Goal: Transaction & Acquisition: Purchase product/service

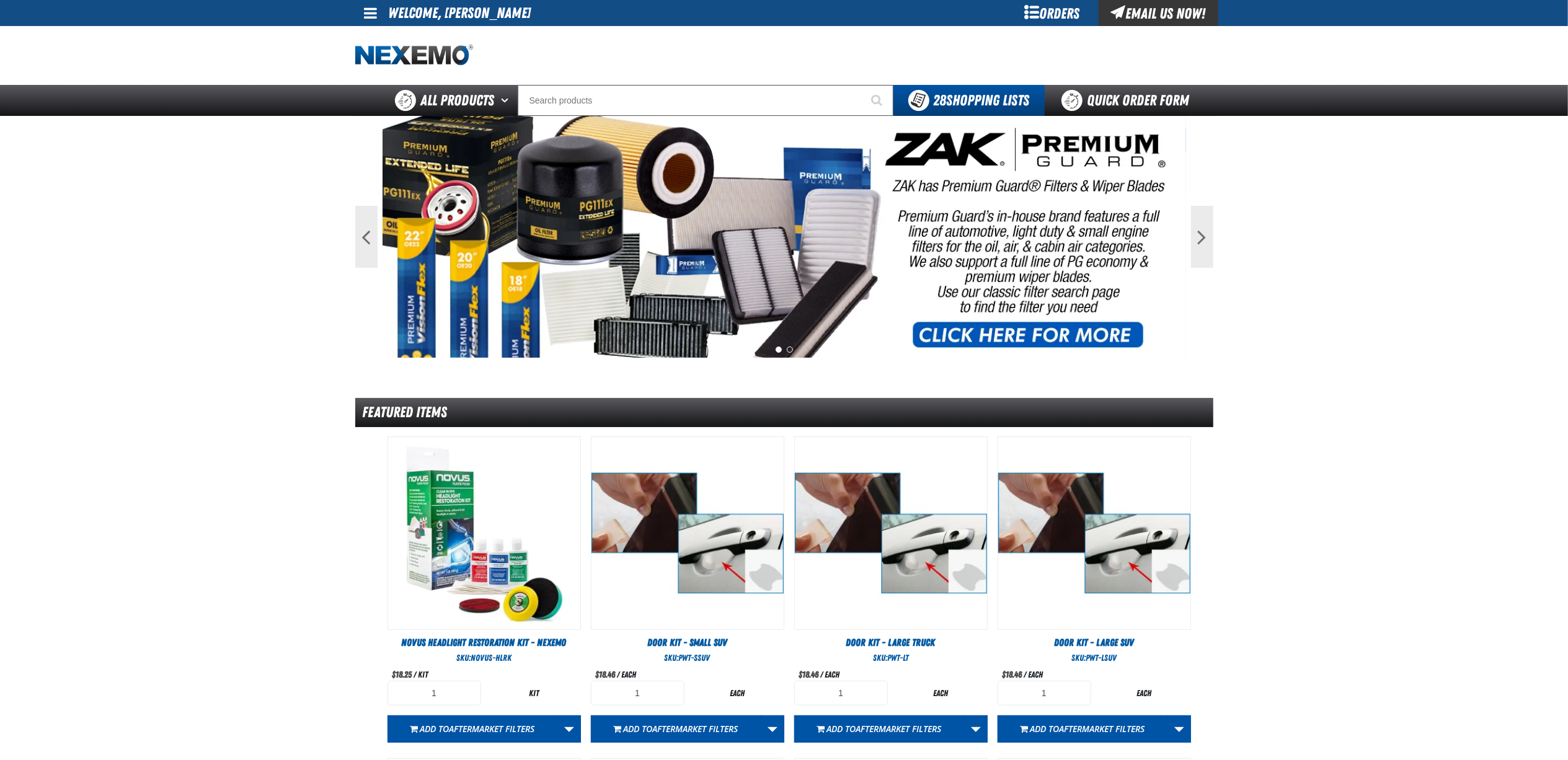
click at [1073, 16] on div "Orders" at bounding box center [1052, 13] width 93 height 27
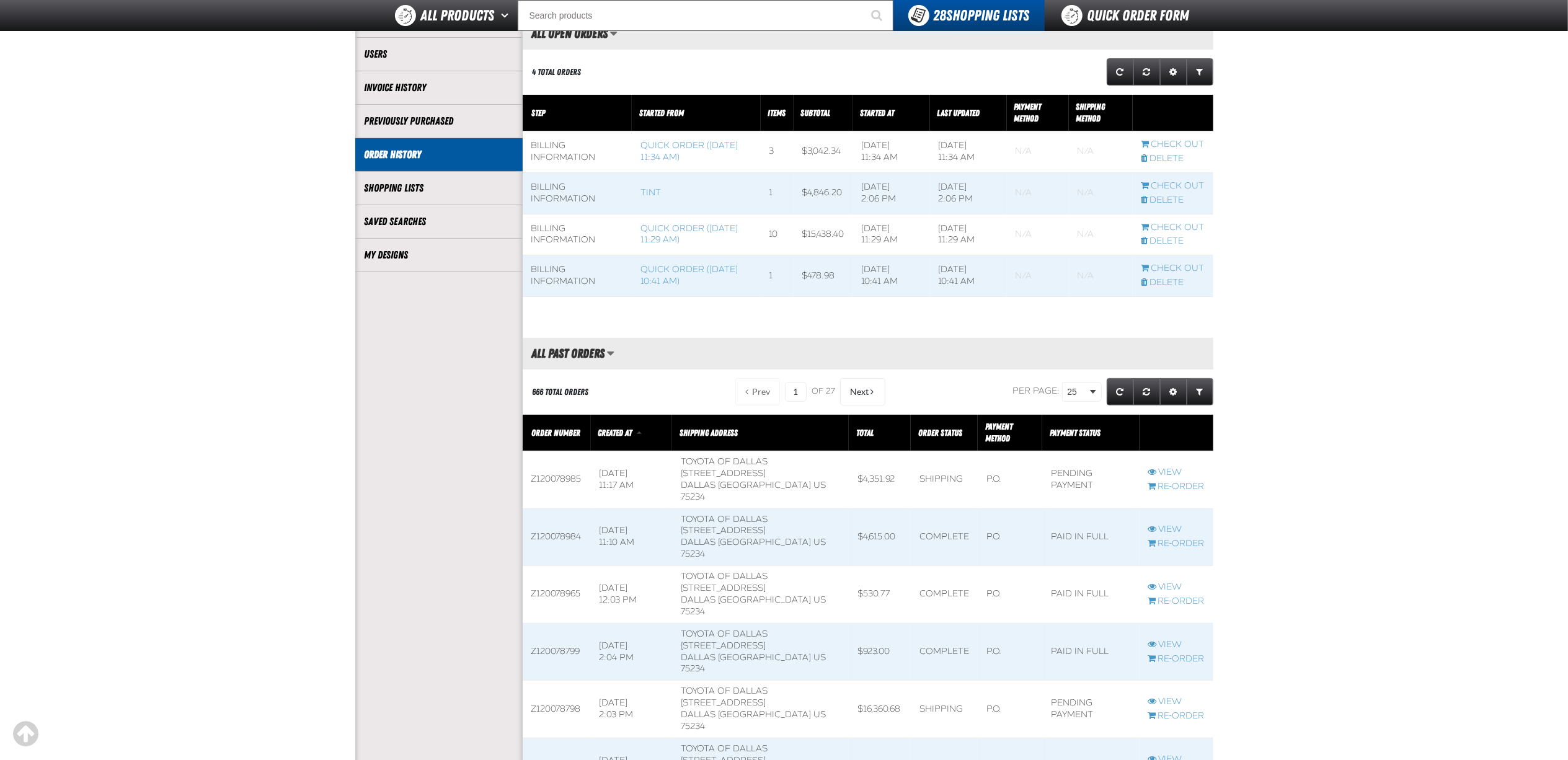
scroll to position [165, 0]
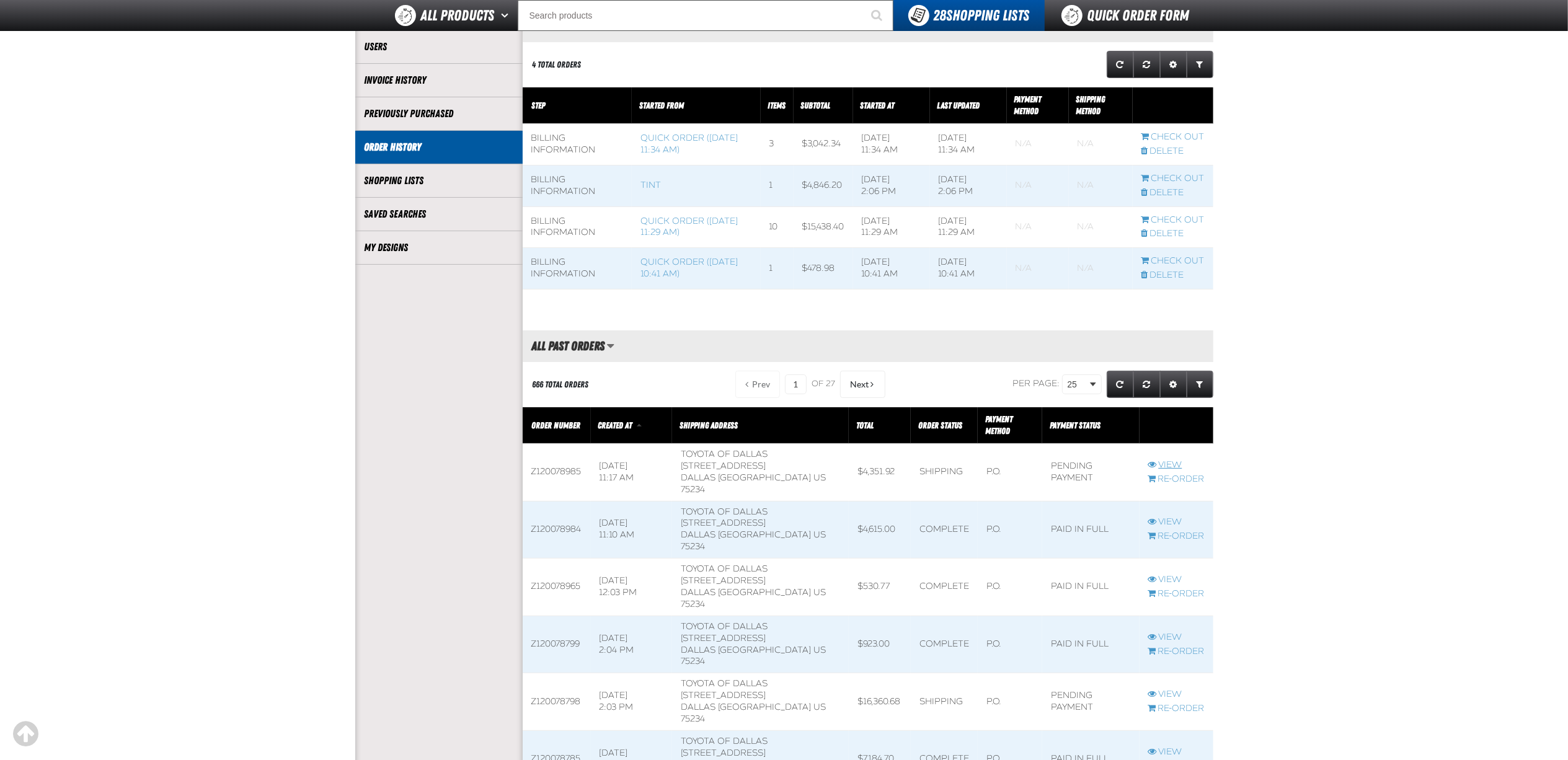
click at [1162, 460] on link "View" at bounding box center [1175, 465] width 56 height 12
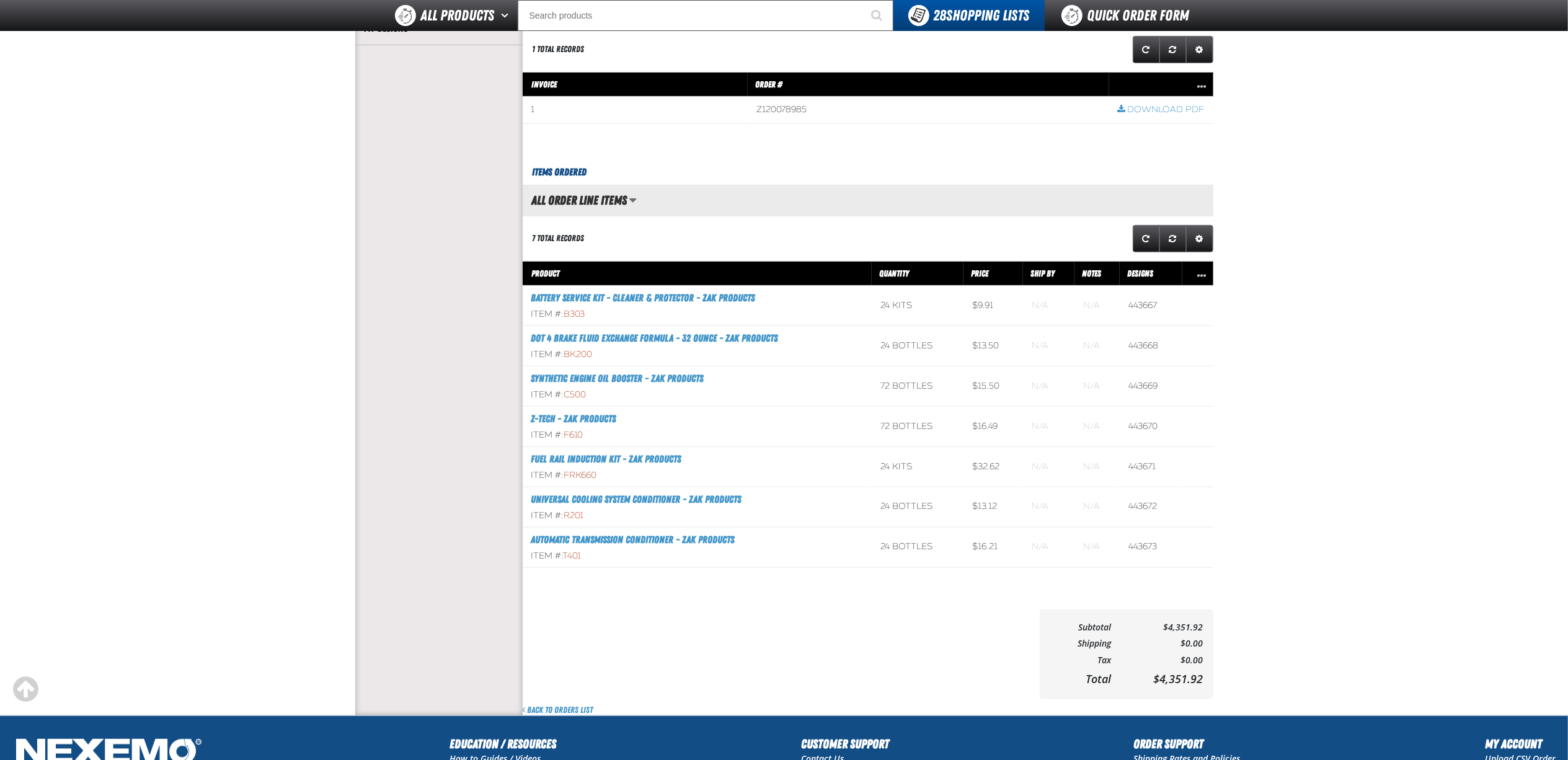
scroll to position [412, 0]
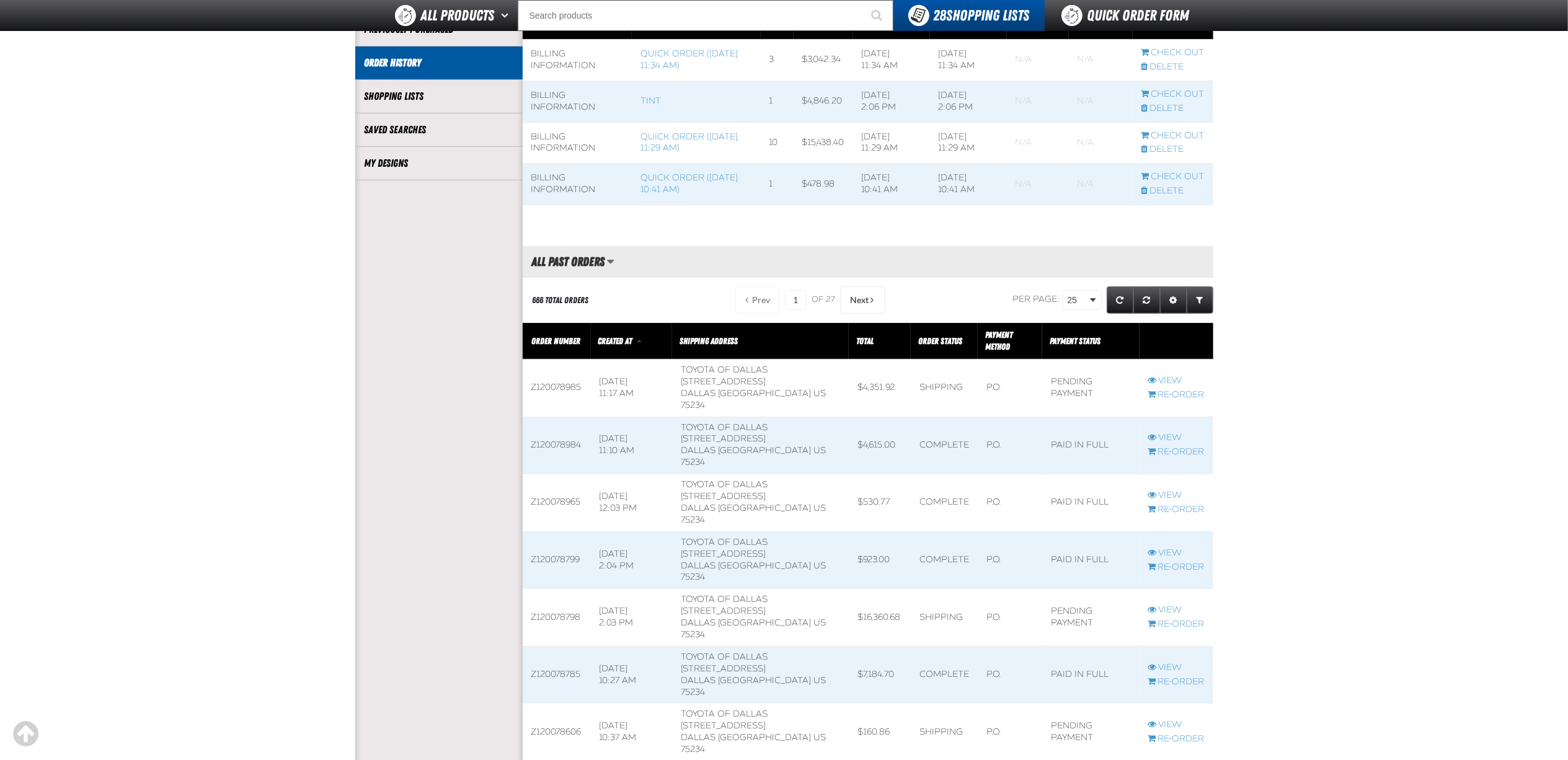
scroll to position [278, 0]
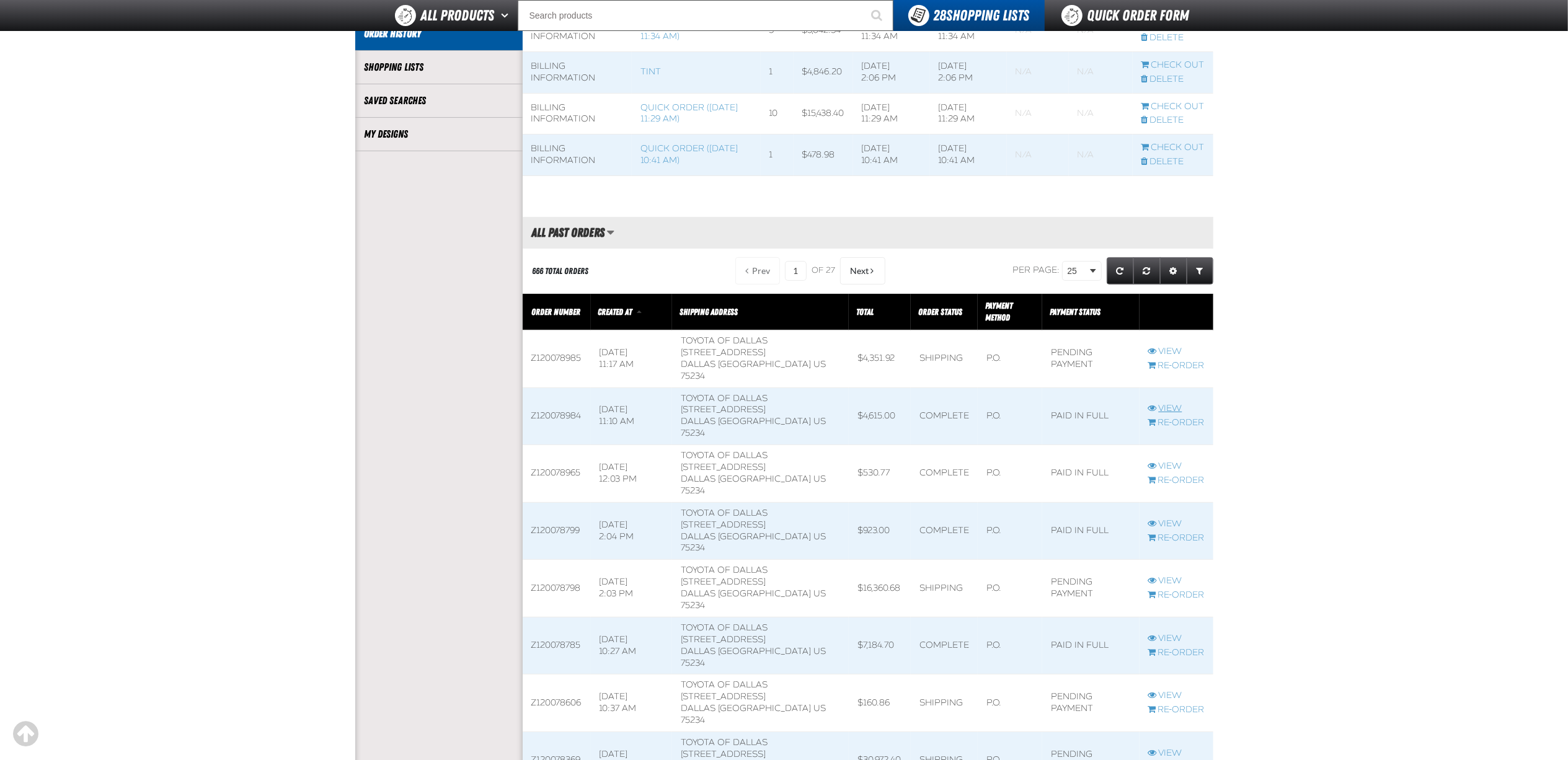
click at [1174, 403] on link "View" at bounding box center [1175, 408] width 56 height 12
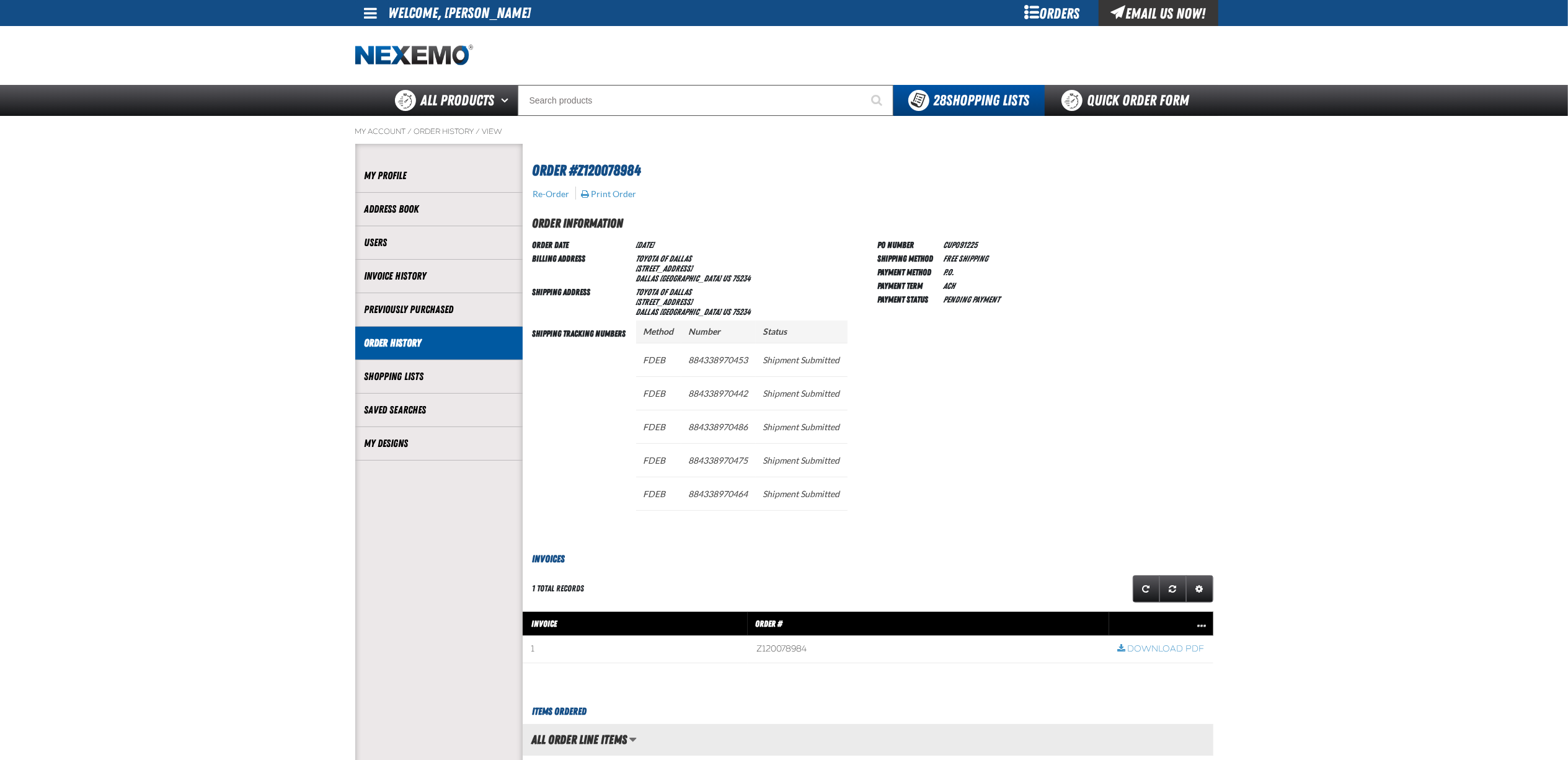
click at [1068, 16] on div "Orders" at bounding box center [1052, 13] width 93 height 27
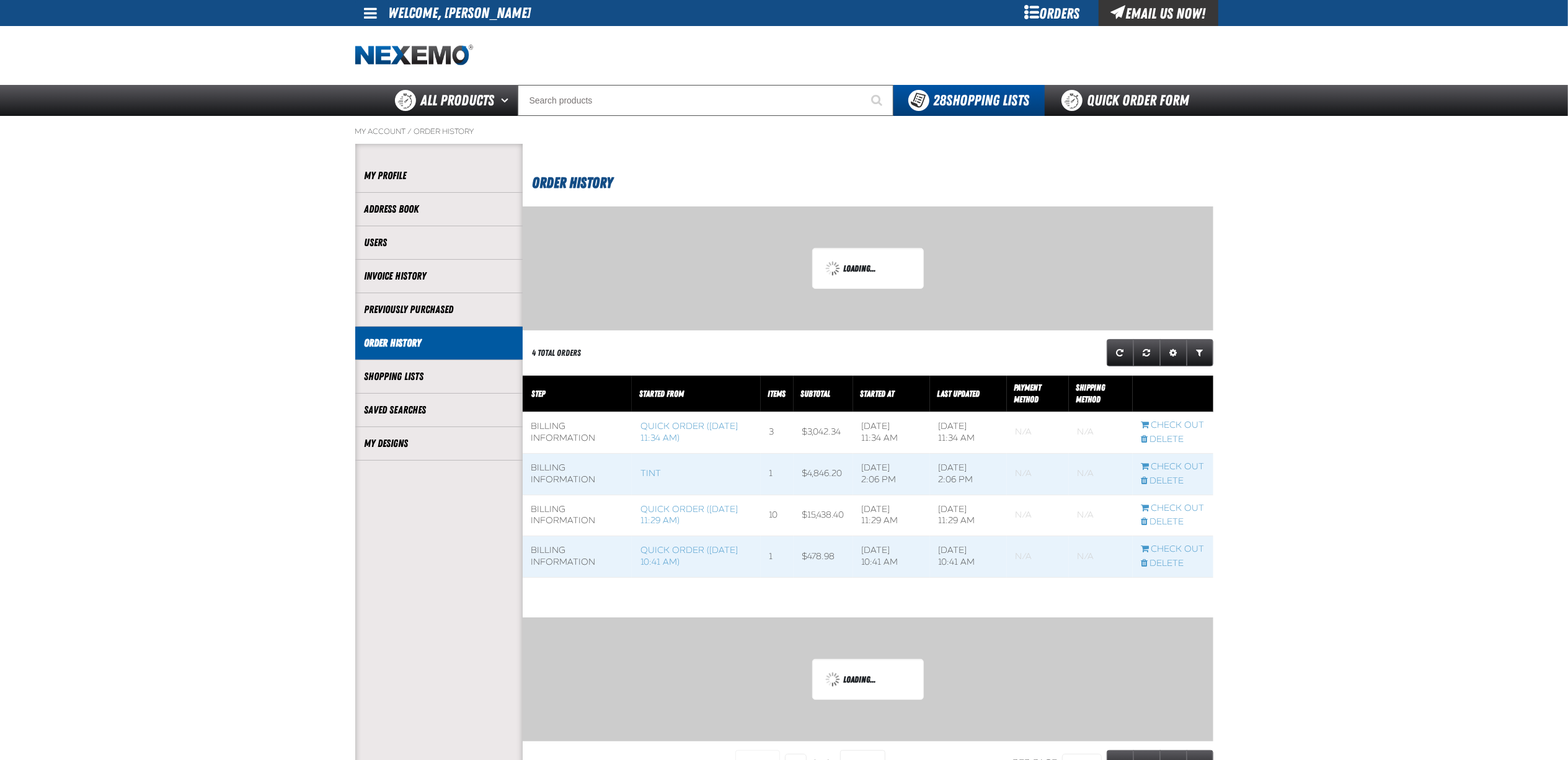
click at [1054, 30] on div at bounding box center [784, 56] width 858 height 59
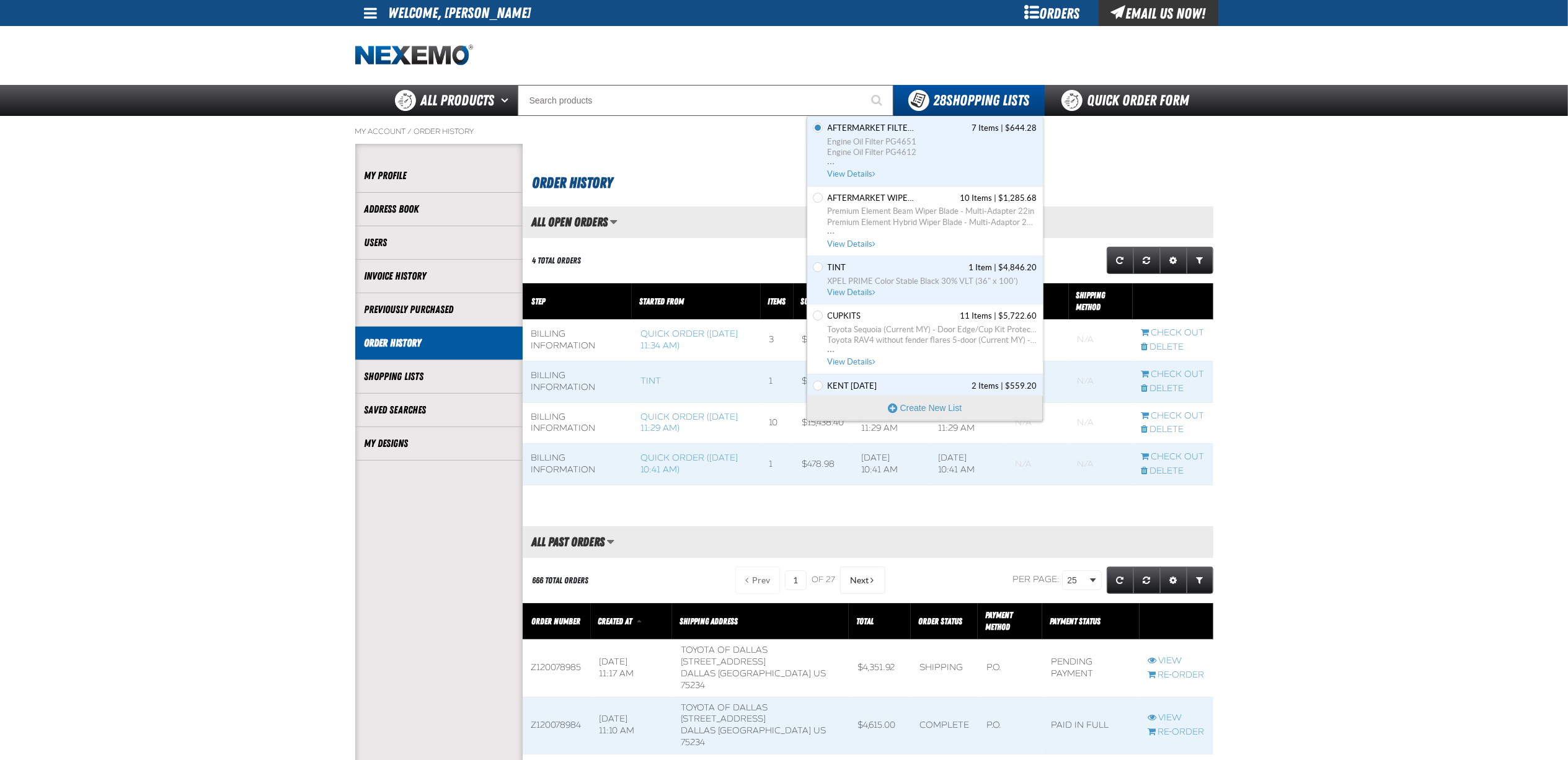
scroll to position [1, 1]
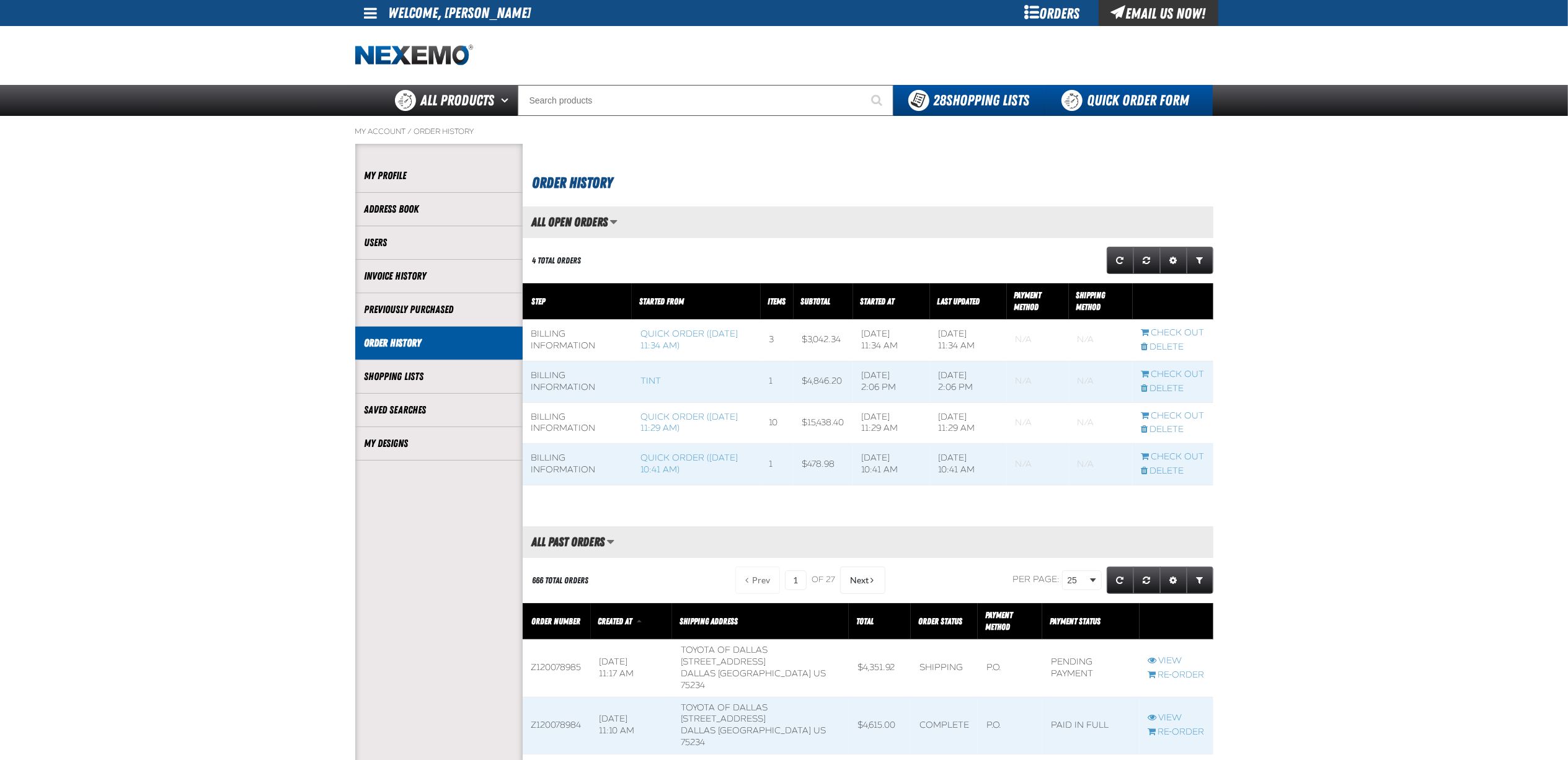
click at [1089, 103] on link "Quick Order Form" at bounding box center [1128, 100] width 168 height 31
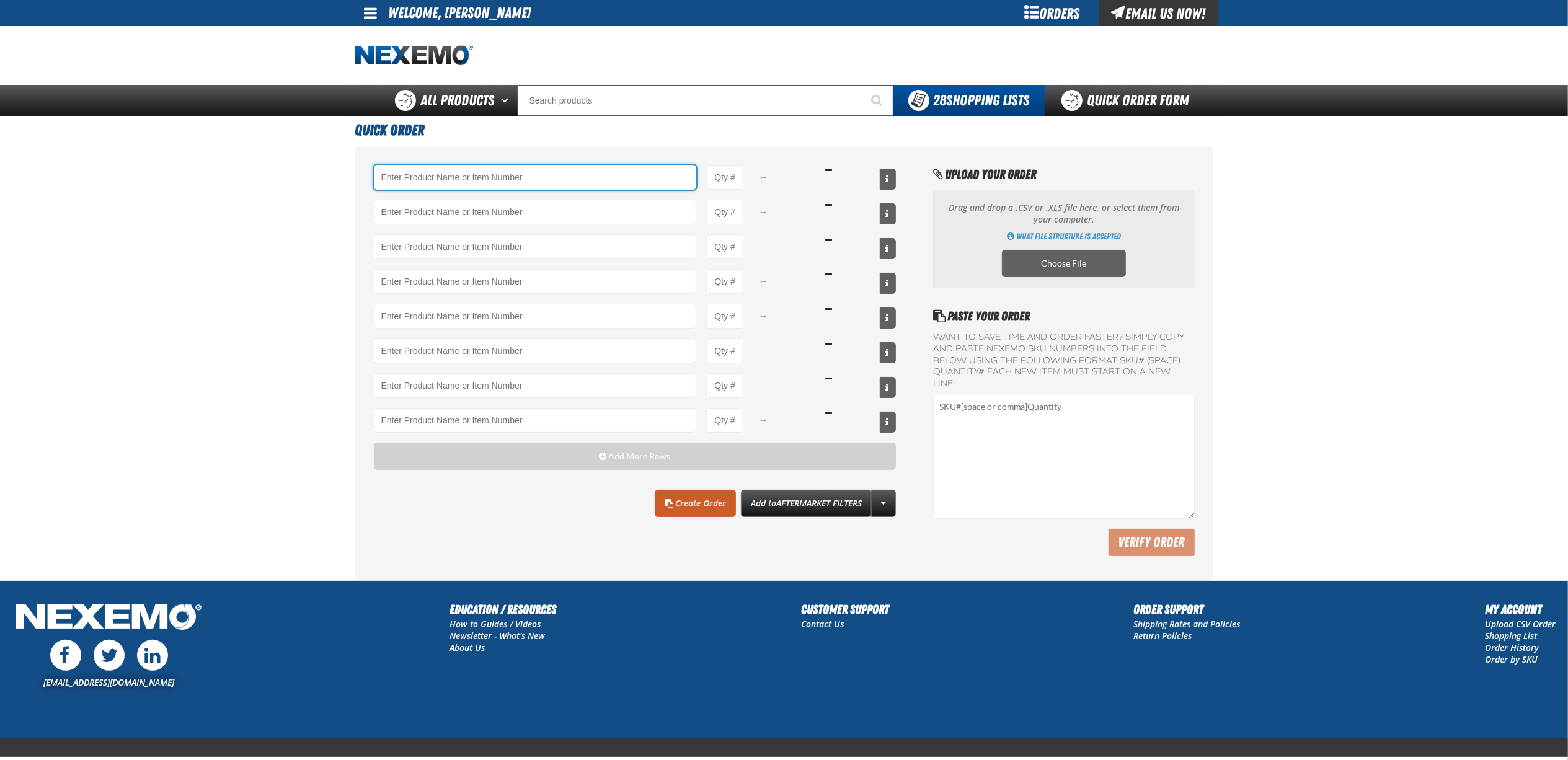
click at [566, 174] on input "Product" at bounding box center [535, 177] width 323 height 25
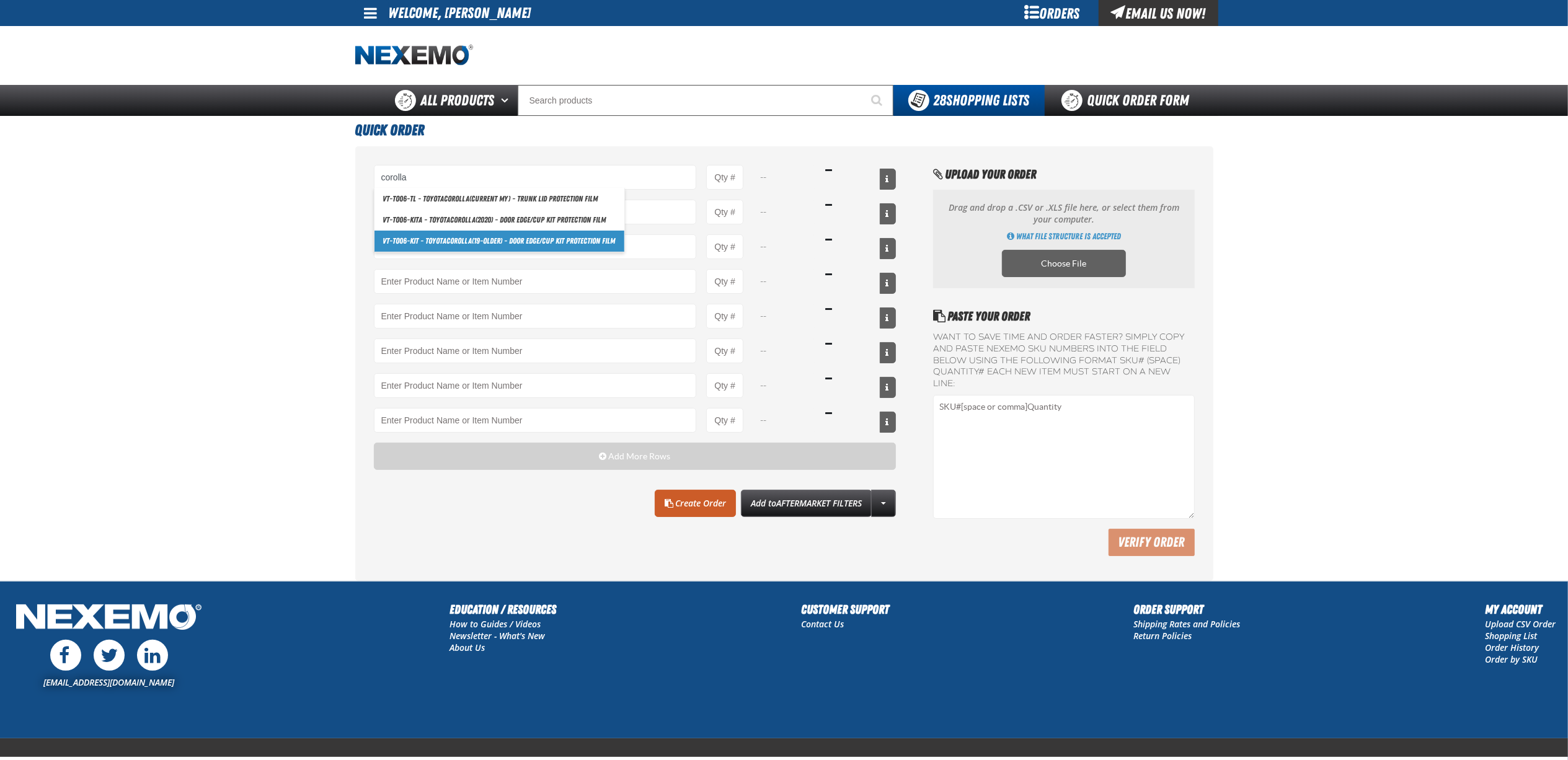
click at [570, 246] on link "VT-TO06-KIT - Toyota Corolla (19-older) - Door Edge/Cup Kit Protection Film" at bounding box center [499, 241] width 249 height 21
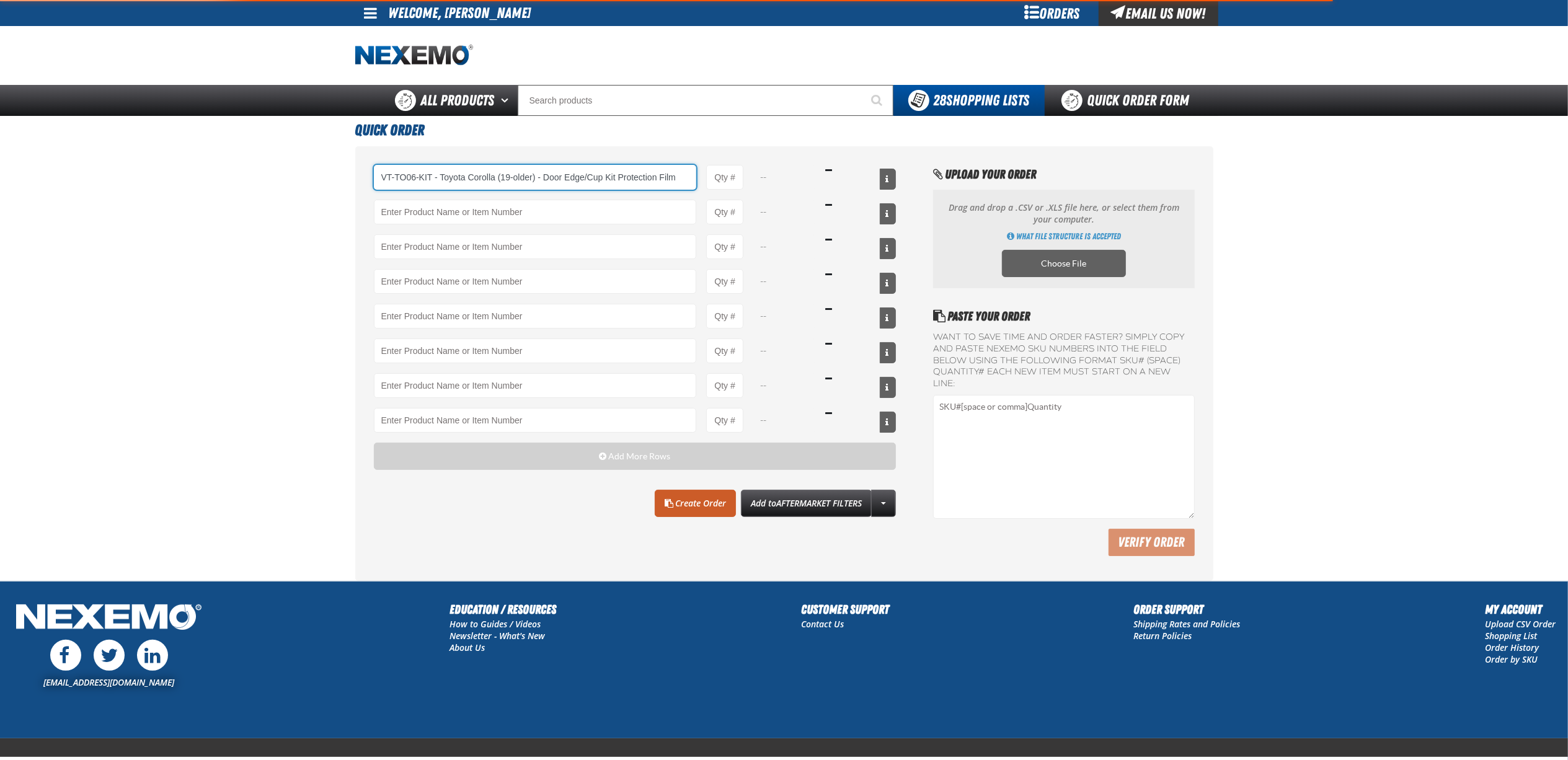
type input "VT-TO06-KIT - Toyota Corolla (19-older) - Door Edge/Cup Kit Protection Film"
type input "1"
select select "each"
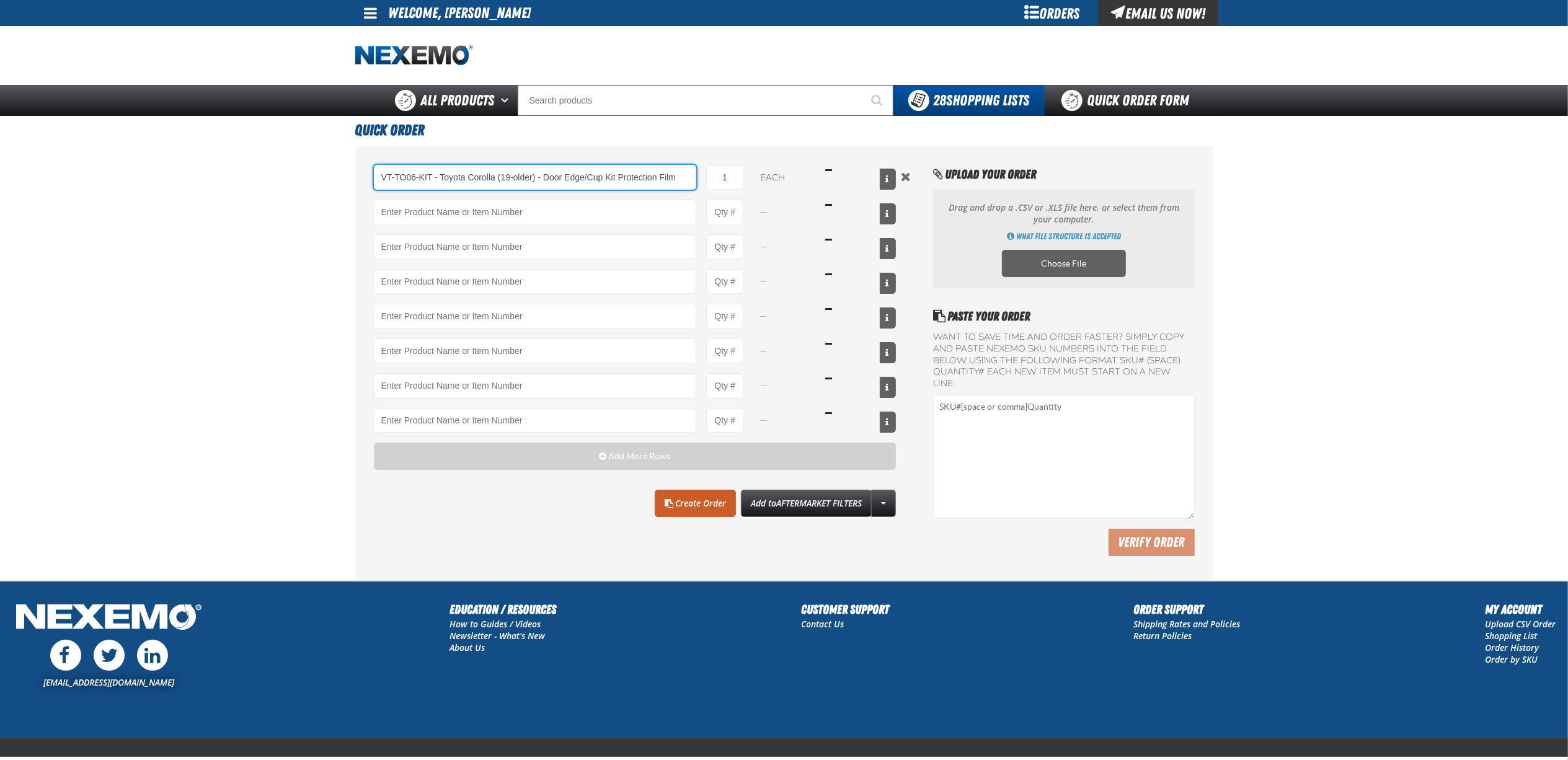
click at [625, 173] on input "VT-TO06-KIT - Toyota Corolla (19-older) - Door Edge/Cup Kit Protection Film" at bounding box center [535, 177] width 323 height 25
click at [625, 172] on input "VT-TO06-KIT - Toyota Corolla (19-older) - Door Edge/Cup Kit Protection Film" at bounding box center [535, 177] width 323 height 25
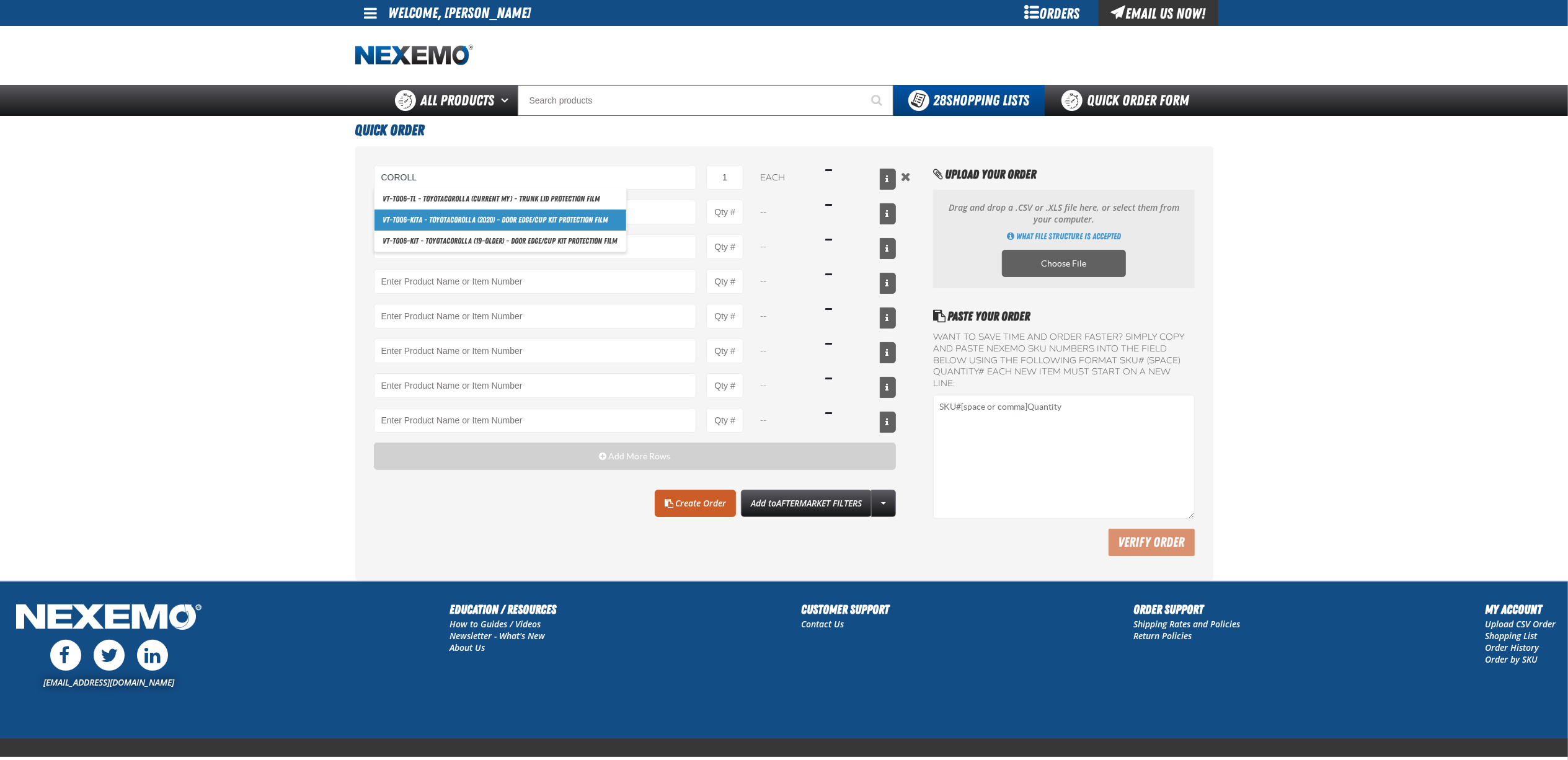
click at [601, 221] on link "VT-TO06-KITa - Toyota Coroll a (2020) - Door Edge/Cup Kit Protection Film" at bounding box center [500, 219] width 251 height 21
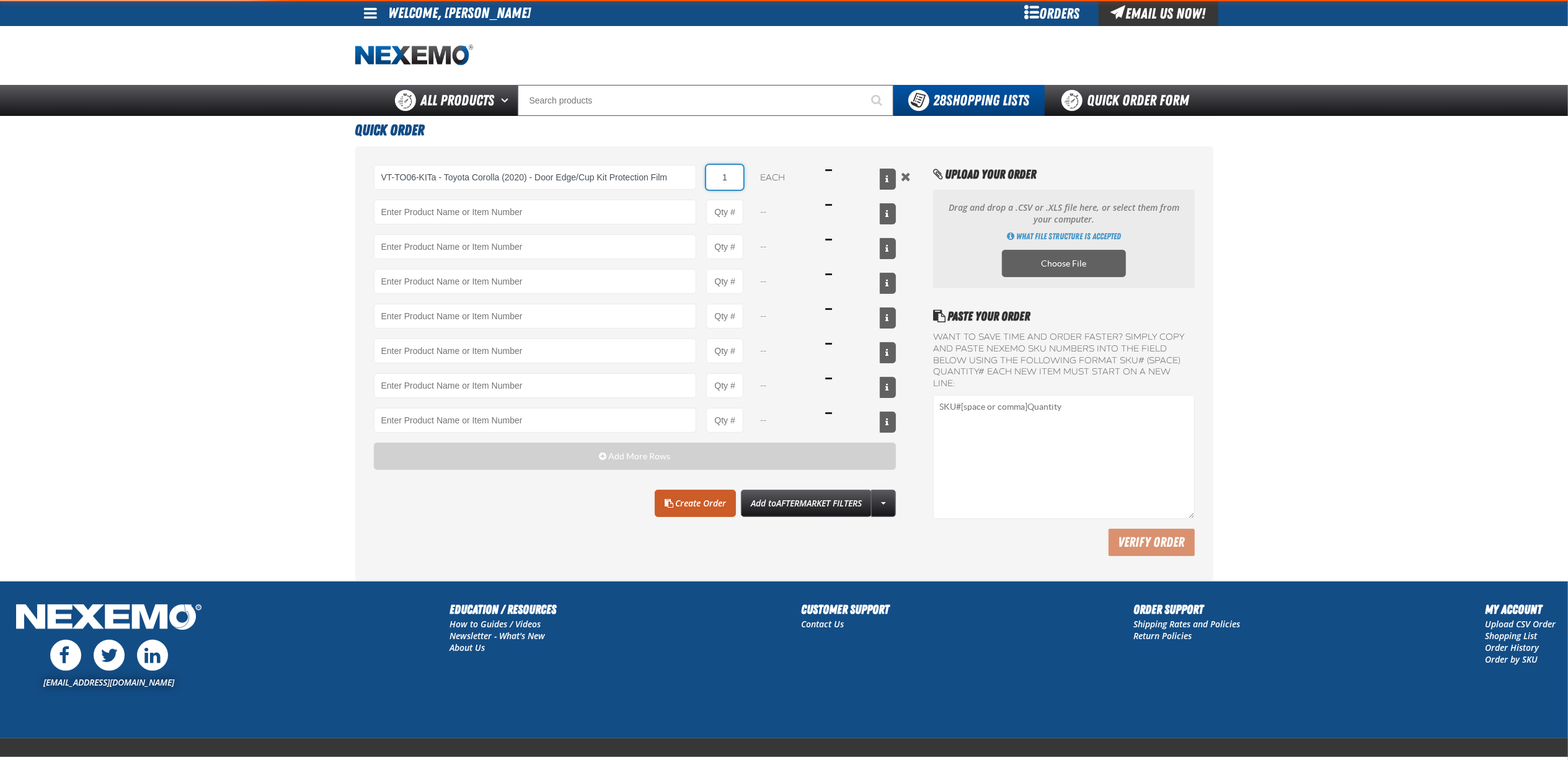
click at [720, 179] on input "1" at bounding box center [725, 177] width 37 height 25
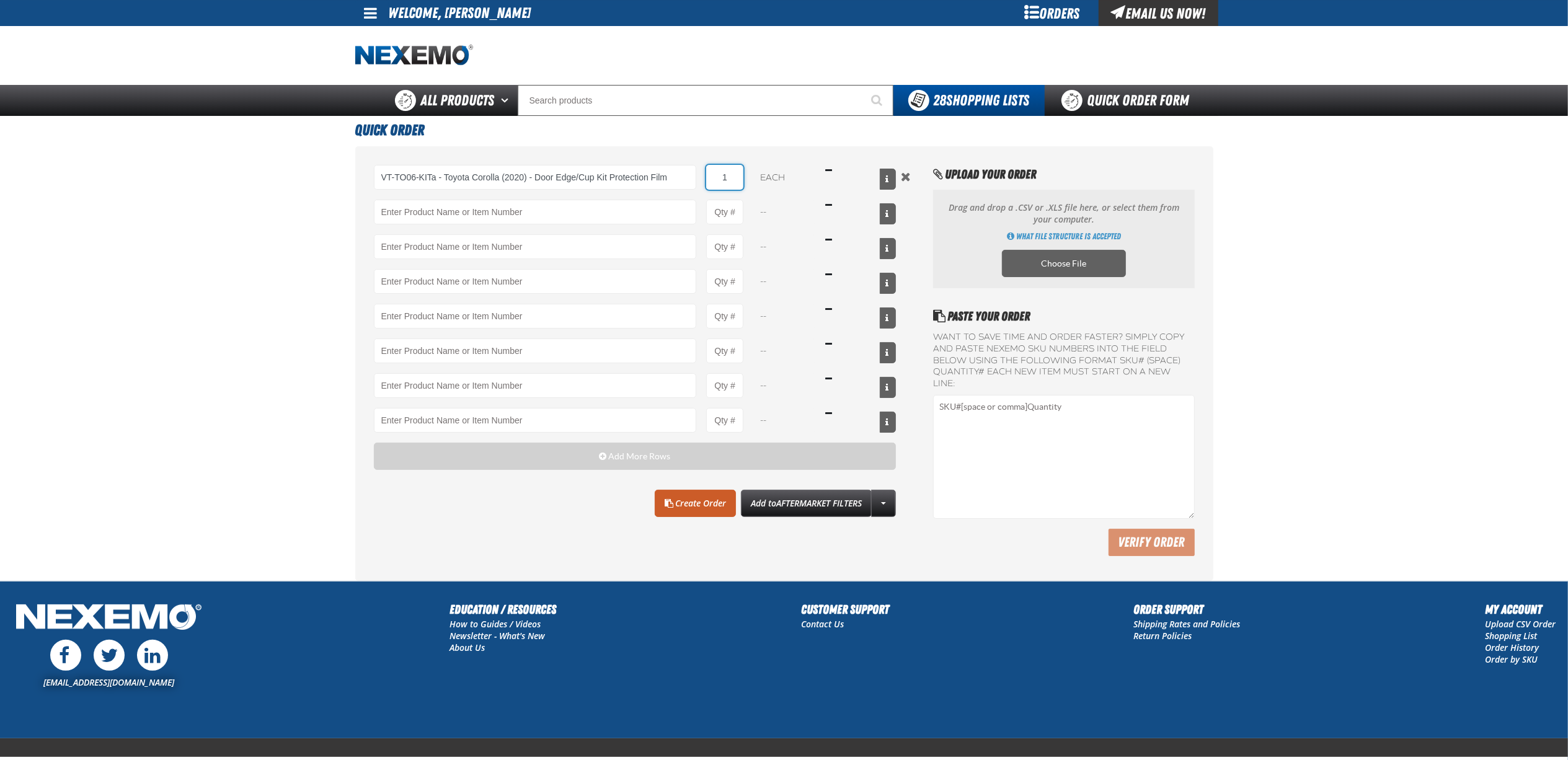
click at [720, 179] on input "1" at bounding box center [725, 177] width 37 height 25
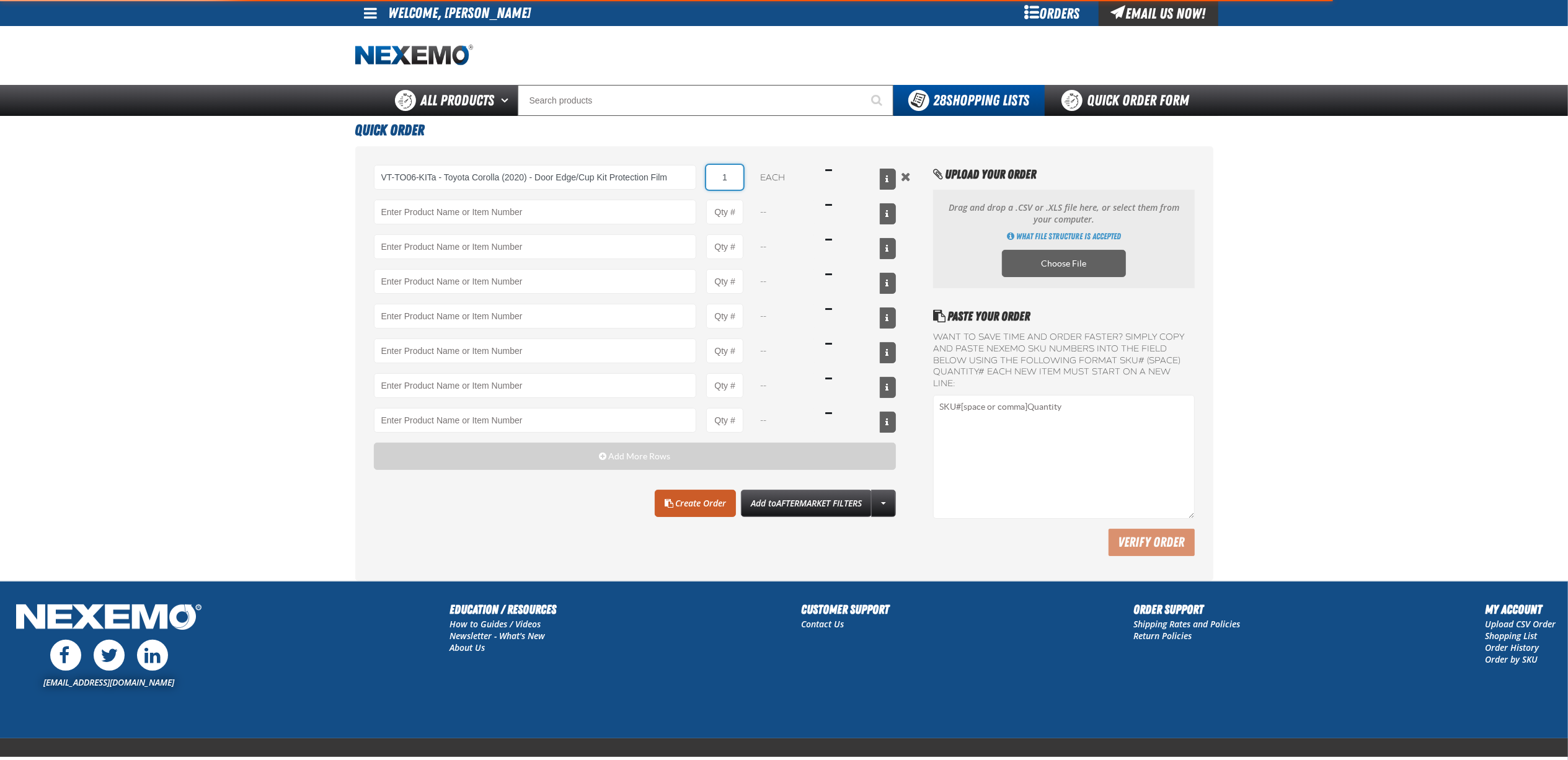
click at [720, 179] on input "1" at bounding box center [725, 177] width 37 height 25
type input "VT-TO06-KITa - Toyota Corolla (2020) - Door Edge/Cup Kit Protection Film"
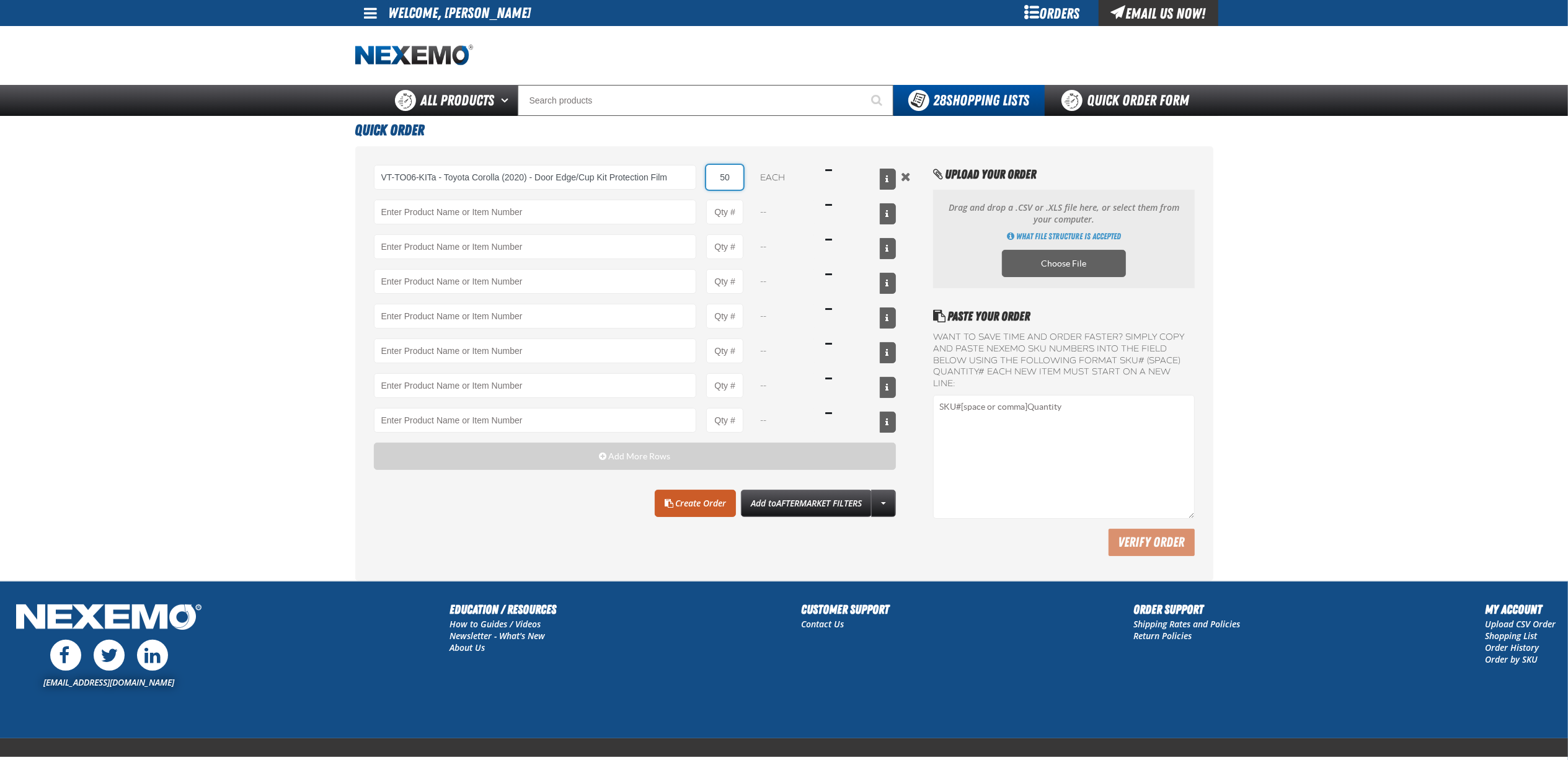
type input "50"
click at [40, 419] on main "Quick Order VT-TO06-KITa - Toyota Corolla (2020) - Door Edge/Cup Kit Protection…" at bounding box center [784, 348] width 1568 height 464
click at [692, 500] on link "Create Order" at bounding box center [695, 504] width 81 height 27
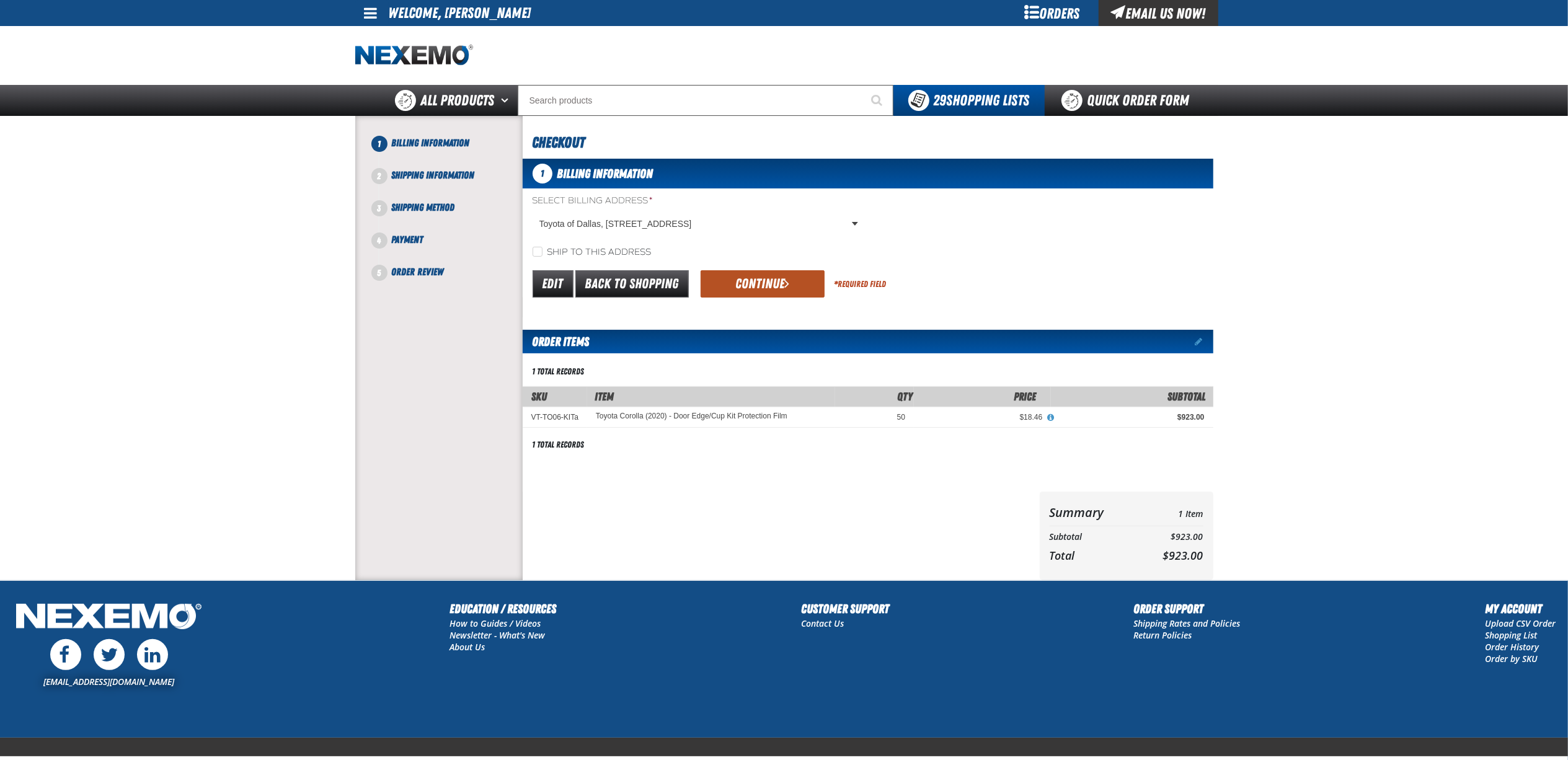
drag, startPoint x: 751, startPoint y: 258, endPoint x: 756, endPoint y: 272, distance: 14.9
click at [752, 258] on div "Ship to this address" at bounding box center [867, 251] width 690 height 13
drag, startPoint x: 759, startPoint y: 280, endPoint x: 995, endPoint y: 457, distance: 295.0
click at [759, 280] on button "Continue" at bounding box center [762, 284] width 124 height 27
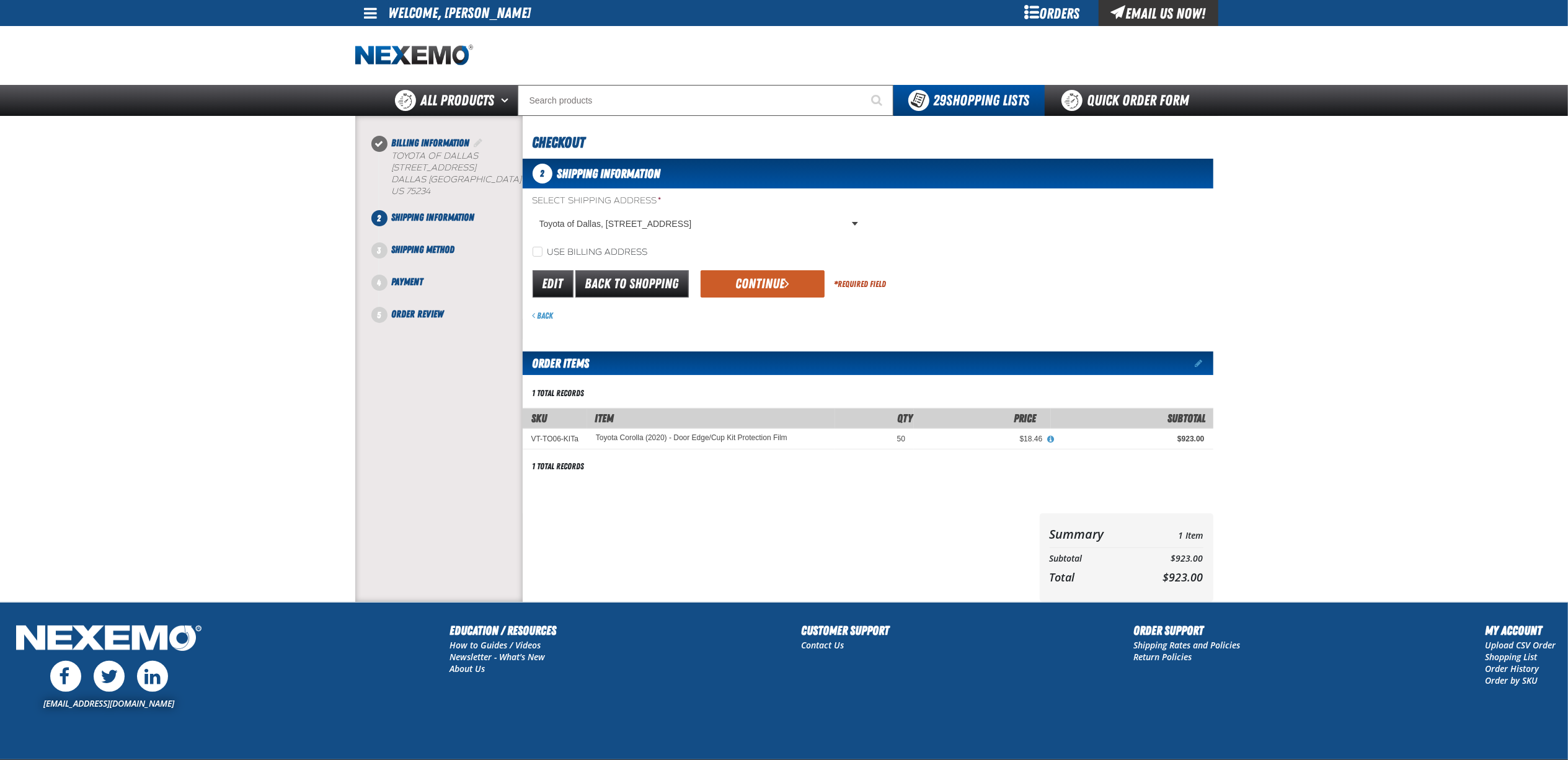
click at [798, 251] on div "Use billing address" at bounding box center [867, 251] width 690 height 13
click at [784, 290] on span "submit" at bounding box center [786, 284] width 5 height 14
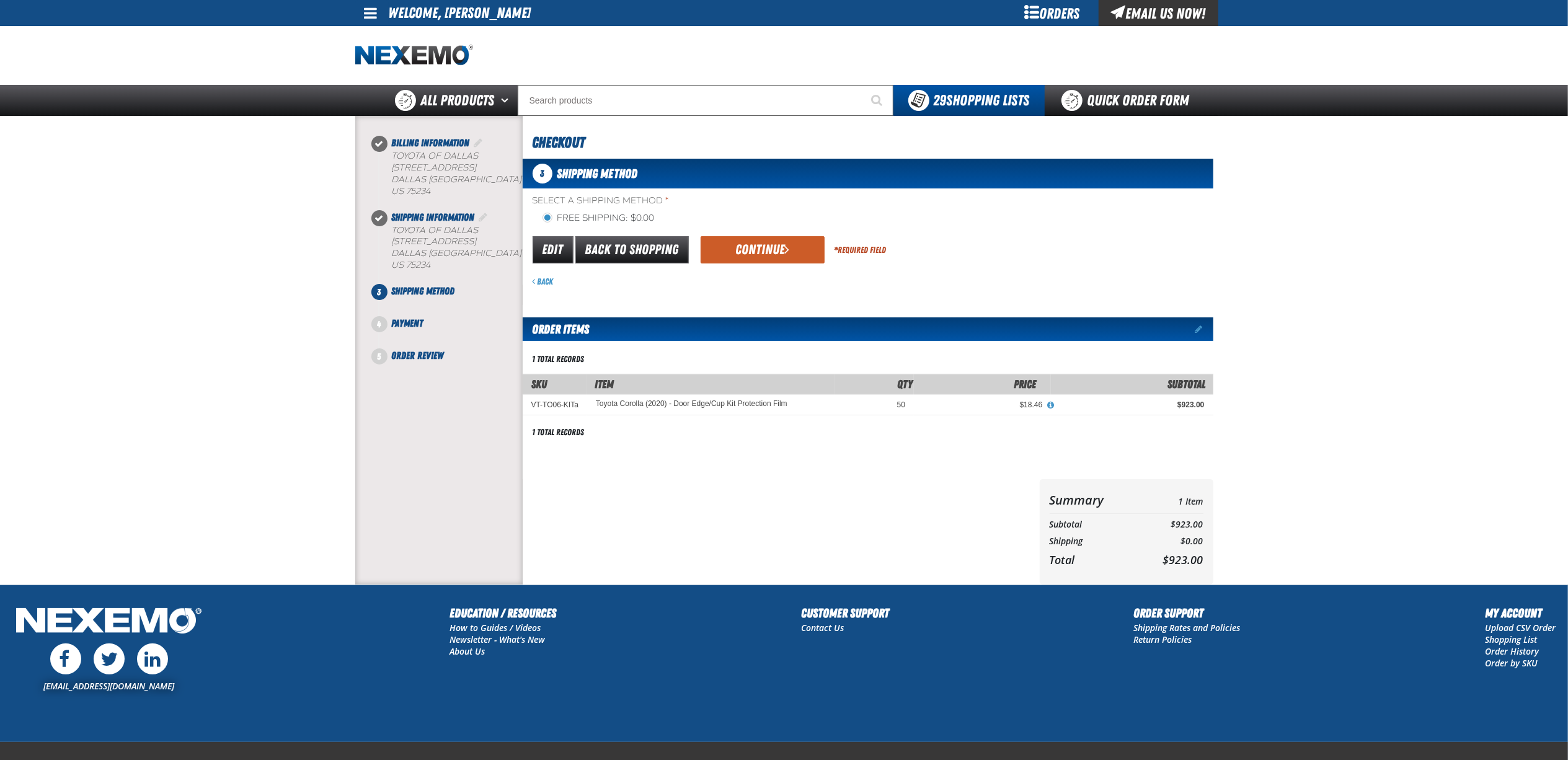
click at [747, 260] on button "Continue" at bounding box center [762, 250] width 124 height 27
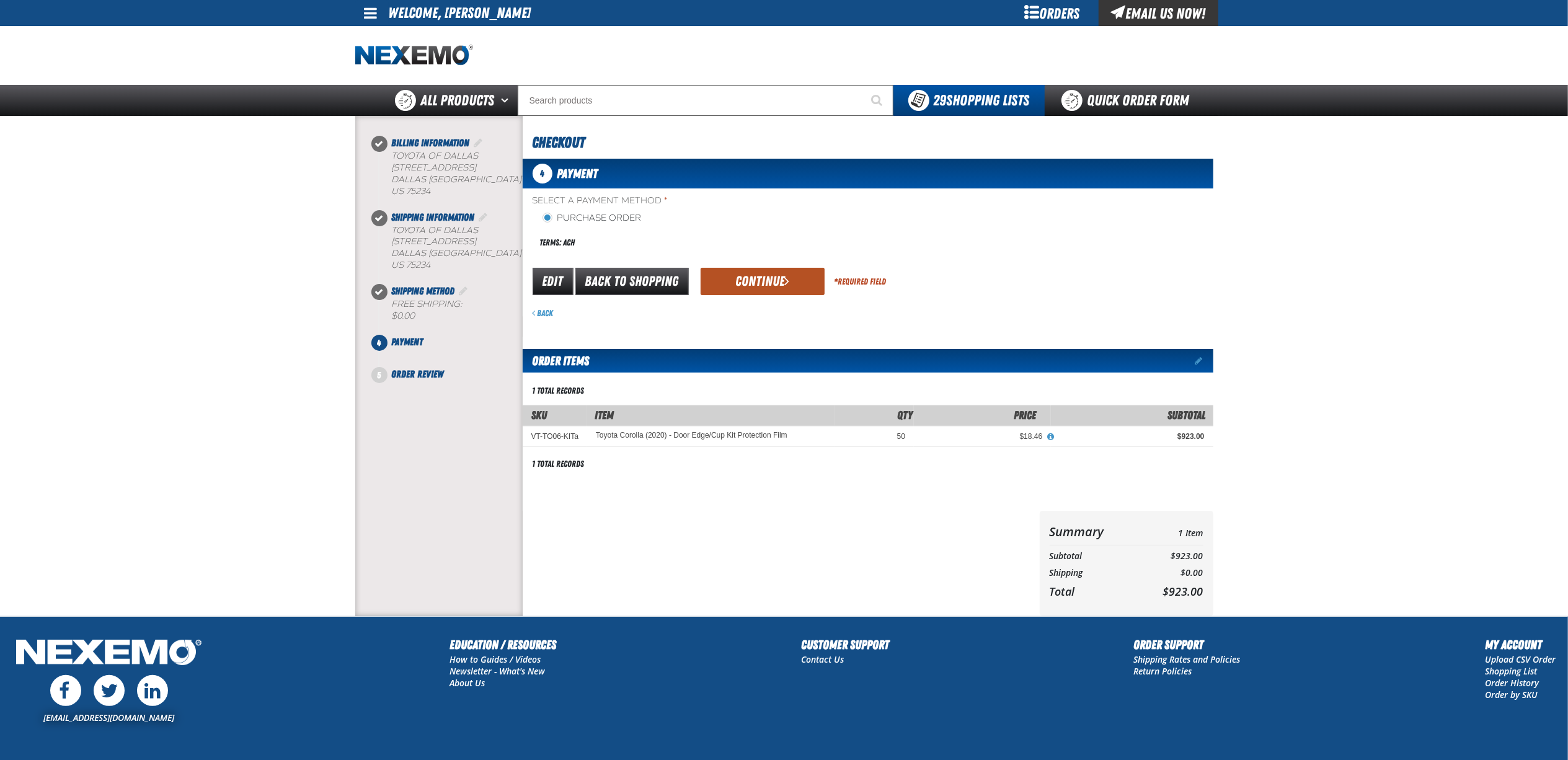
click at [765, 283] on button "Continue" at bounding box center [762, 282] width 124 height 27
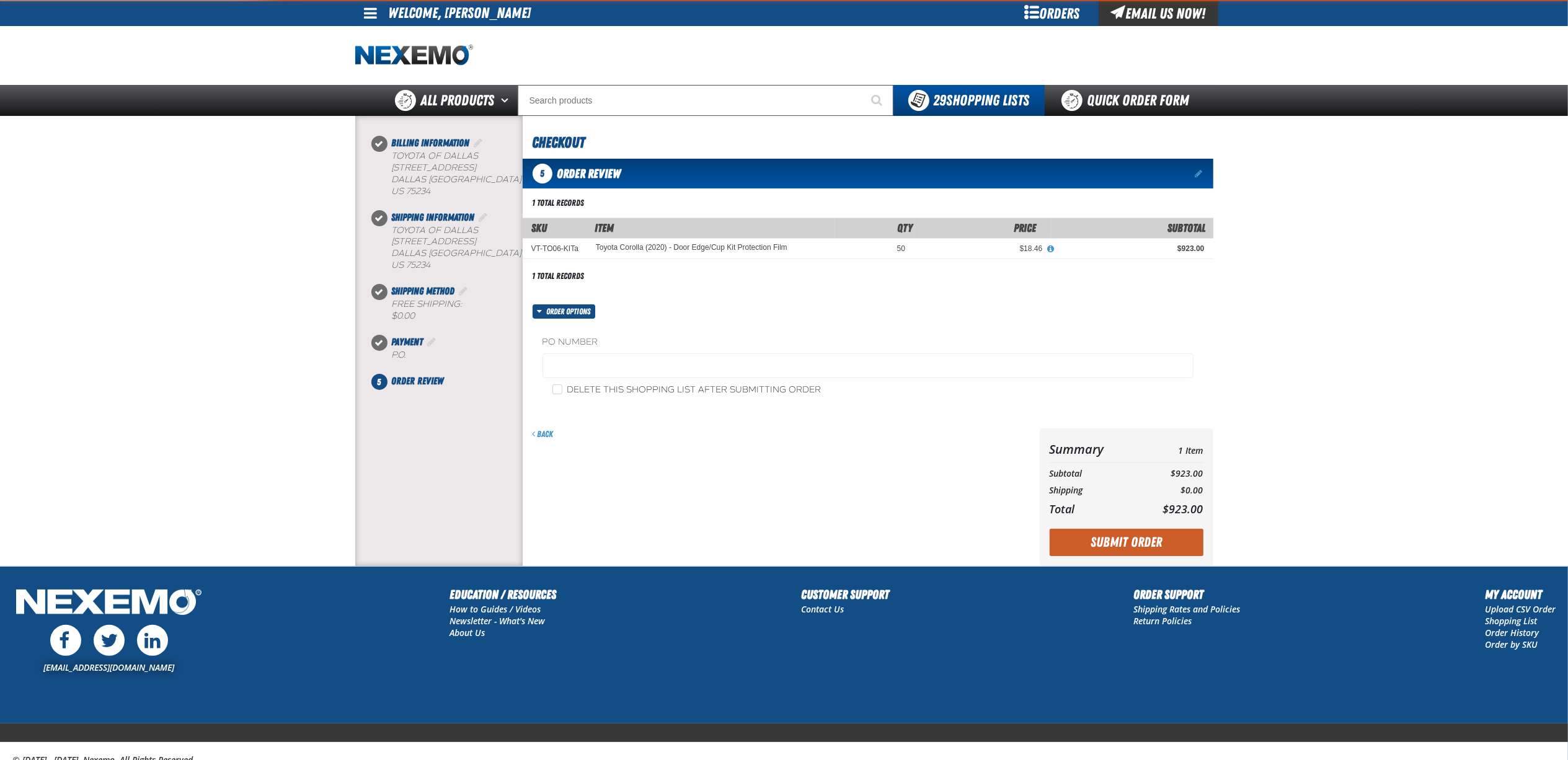
click at [617, 353] on fieldset "PO Number" at bounding box center [867, 359] width 651 height 47
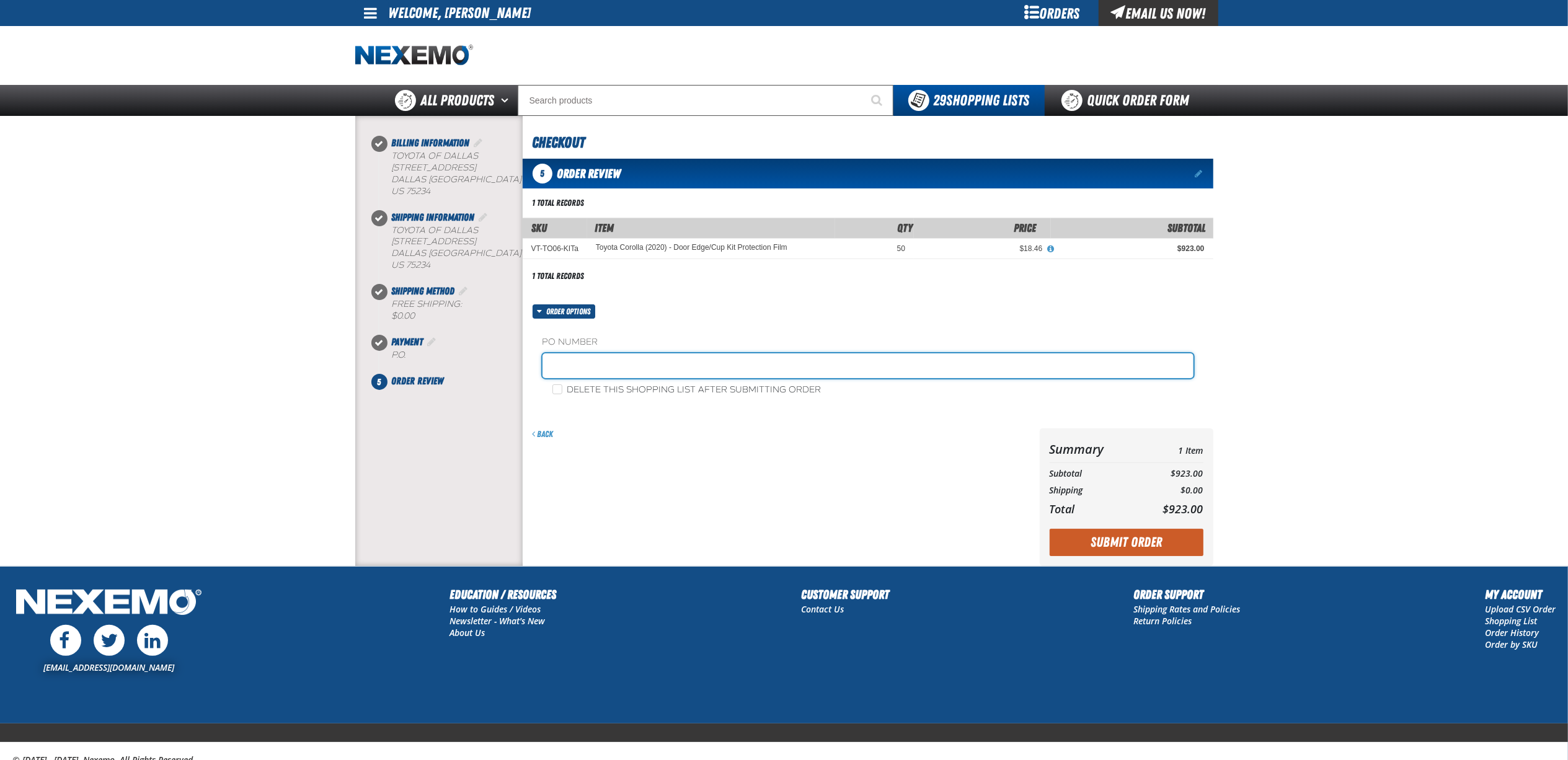
click at [616, 372] on input "text" at bounding box center [867, 365] width 651 height 25
type input "CUPS091925"
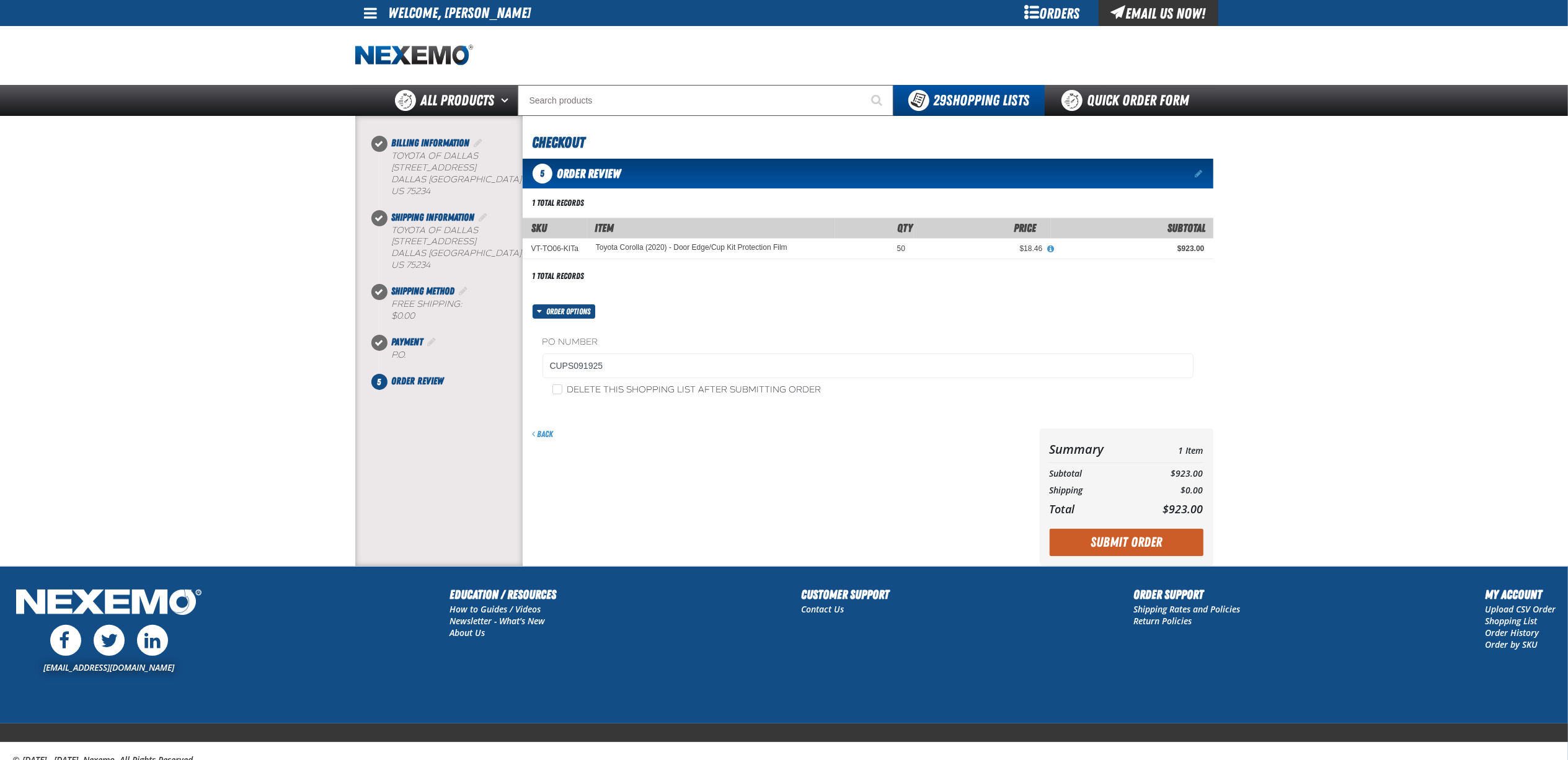
click at [1119, 525] on div "Summary 1 Item Subtotal $923.00 Shipping $0.00 Total $923.00 Loading..." at bounding box center [1126, 497] width 174 height 137
click at [1117, 541] on button "Submit Order" at bounding box center [1126, 543] width 154 height 27
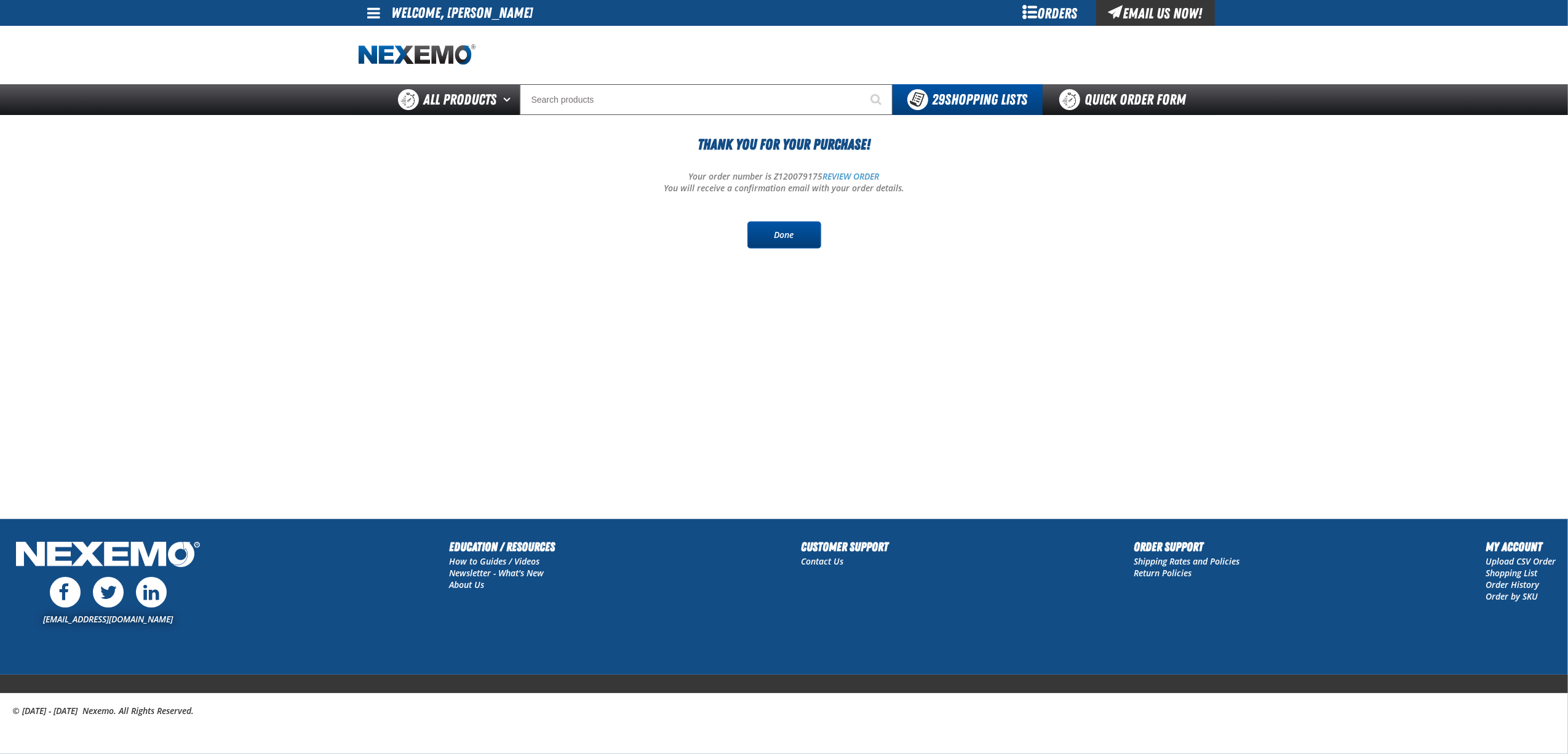
click at [785, 236] on link "Done" at bounding box center [784, 235] width 74 height 27
